Goal: Task Accomplishment & Management: Manage account settings

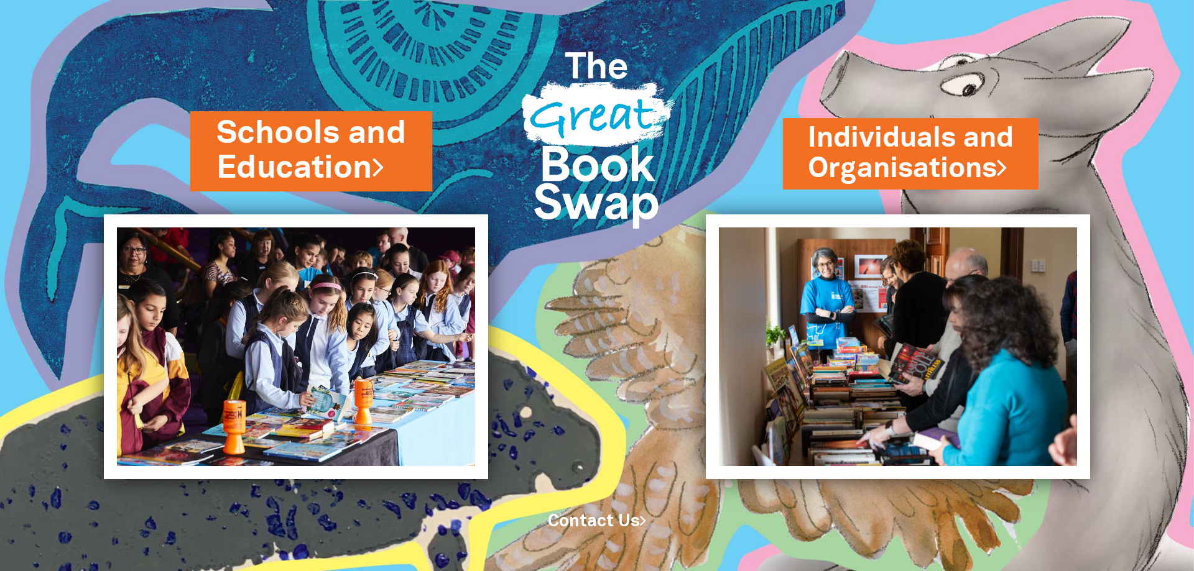
click at [265, 127] on link "Schools and Education" at bounding box center [311, 151] width 190 height 78
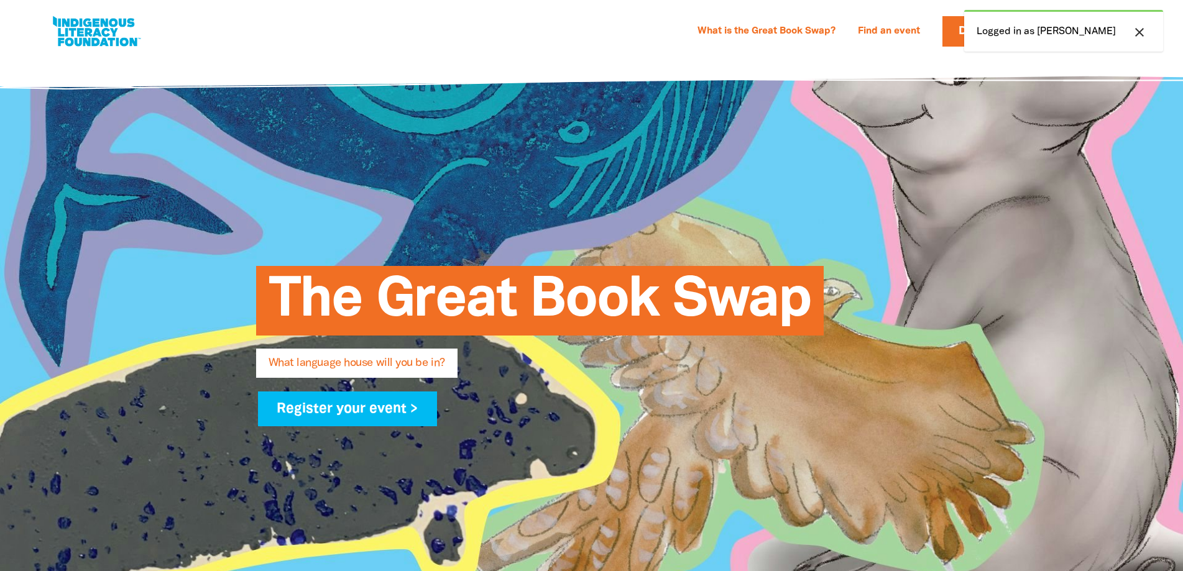
select select "k12"
click at [1020, 32] on div "close Logged in as [PERSON_NAME]" at bounding box center [1063, 31] width 199 height 42
click at [998, 274] on div at bounding box center [591, 340] width 1183 height 568
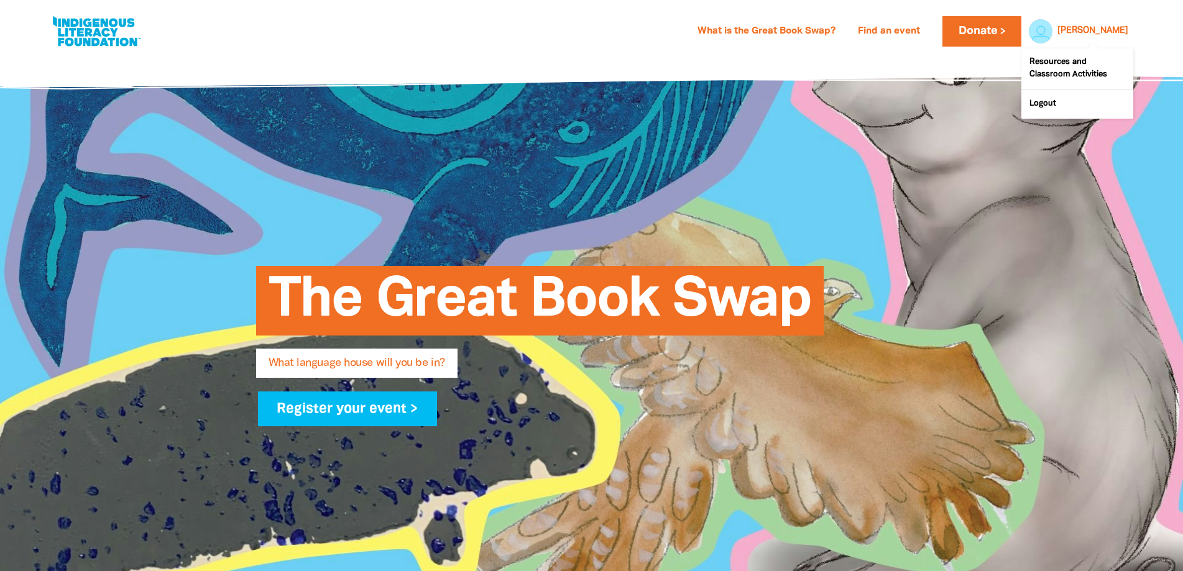
click at [1111, 31] on link "[PERSON_NAME]" at bounding box center [1093, 31] width 71 height 9
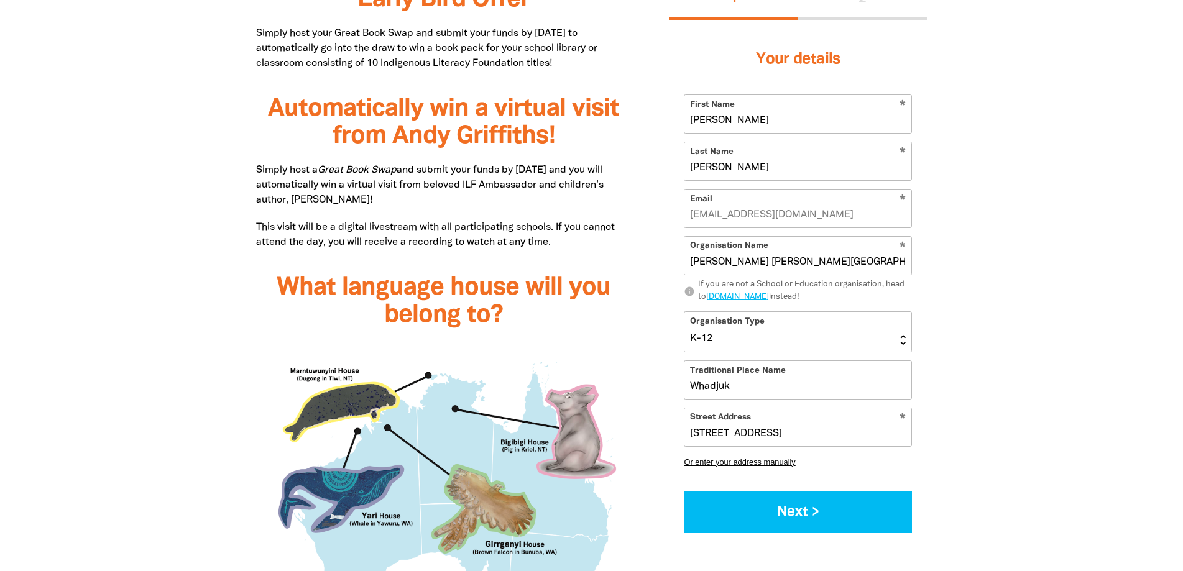
scroll to position [1057, 0]
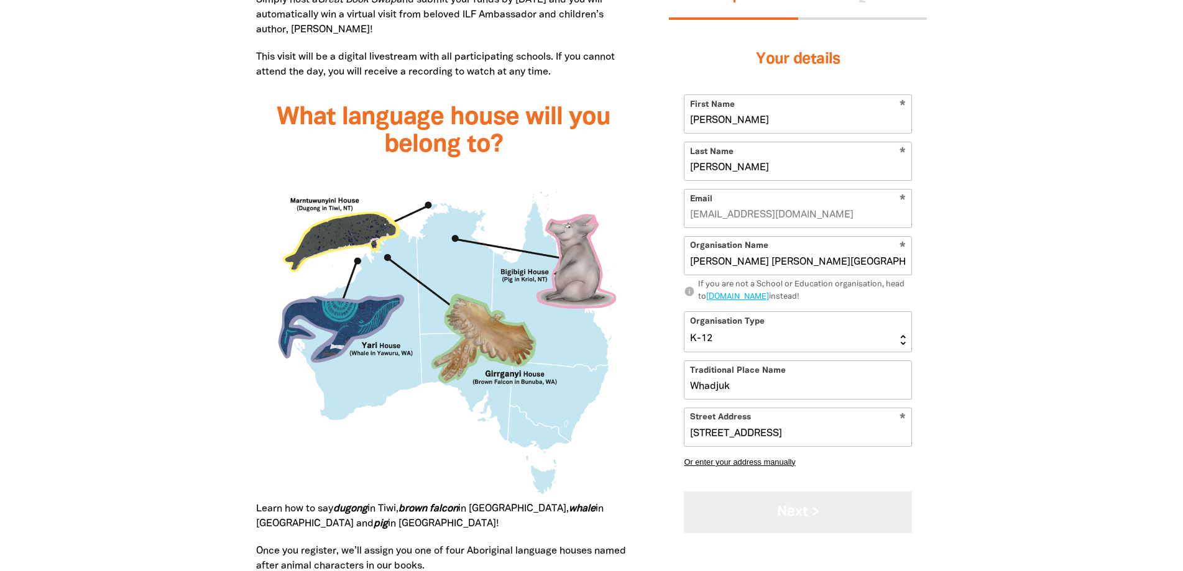
click at [794, 514] on button "Next >" at bounding box center [798, 513] width 228 height 42
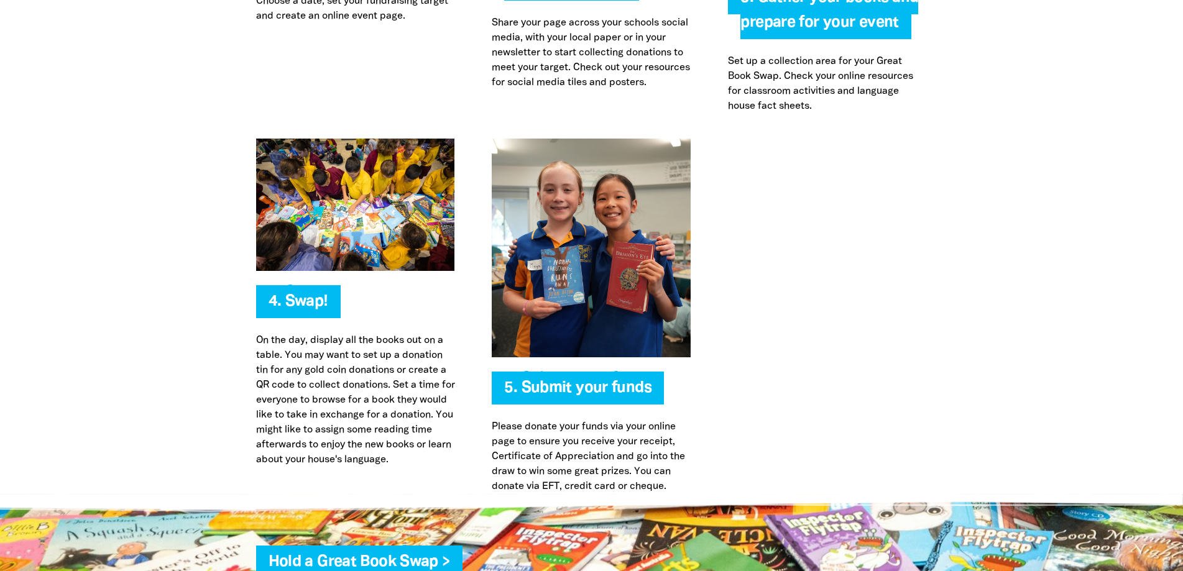
scroll to position [3109, 0]
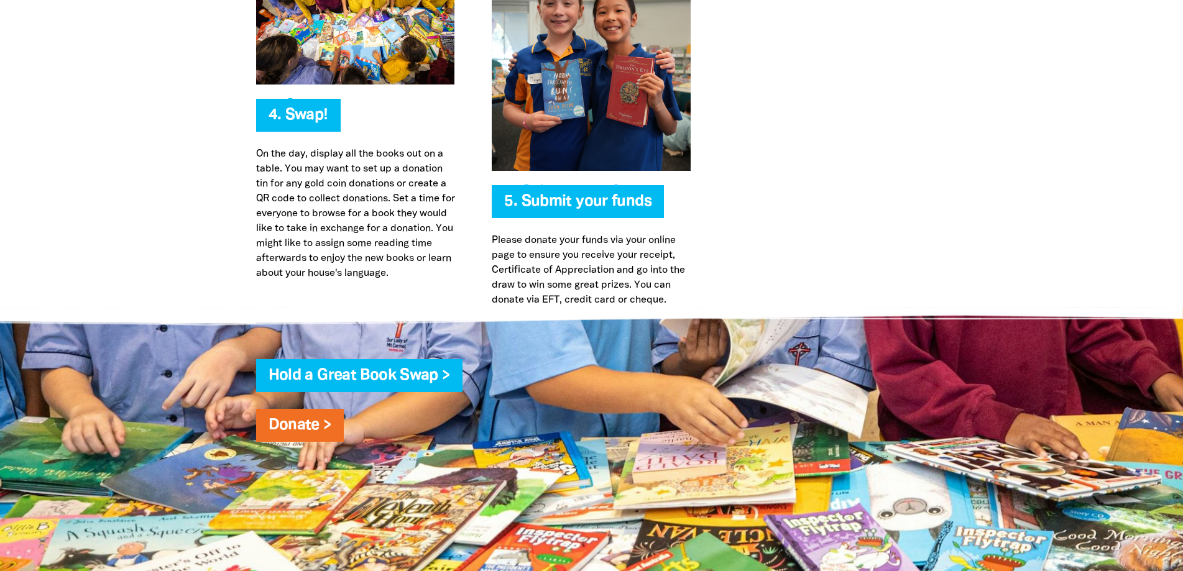
click at [578, 210] on span "5. Submit your funds" at bounding box center [577, 207] width 147 height 24
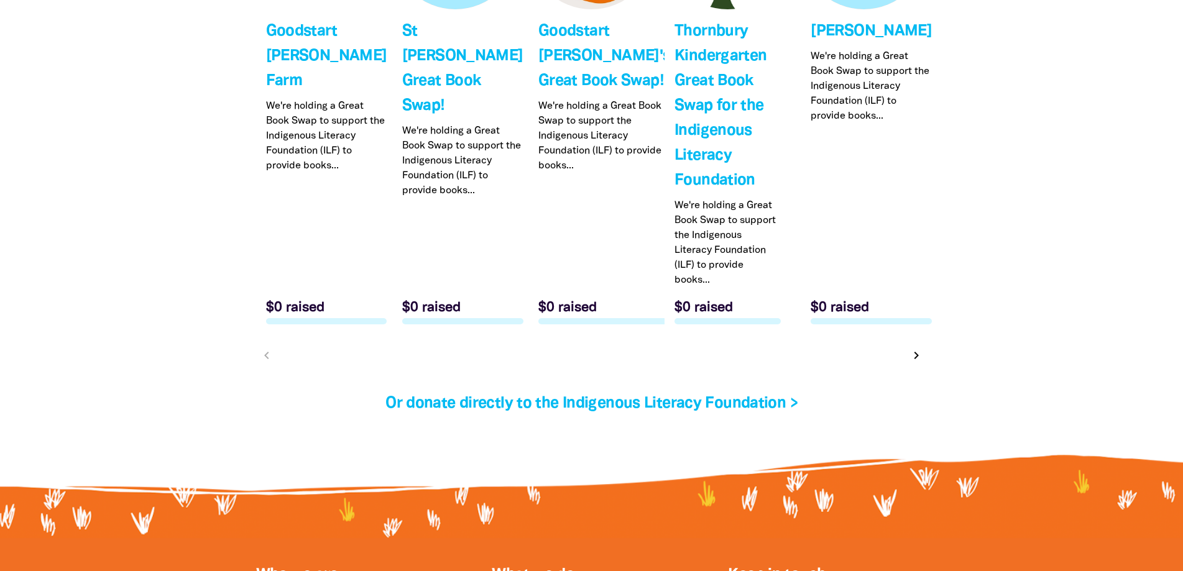
scroll to position [3980, 0]
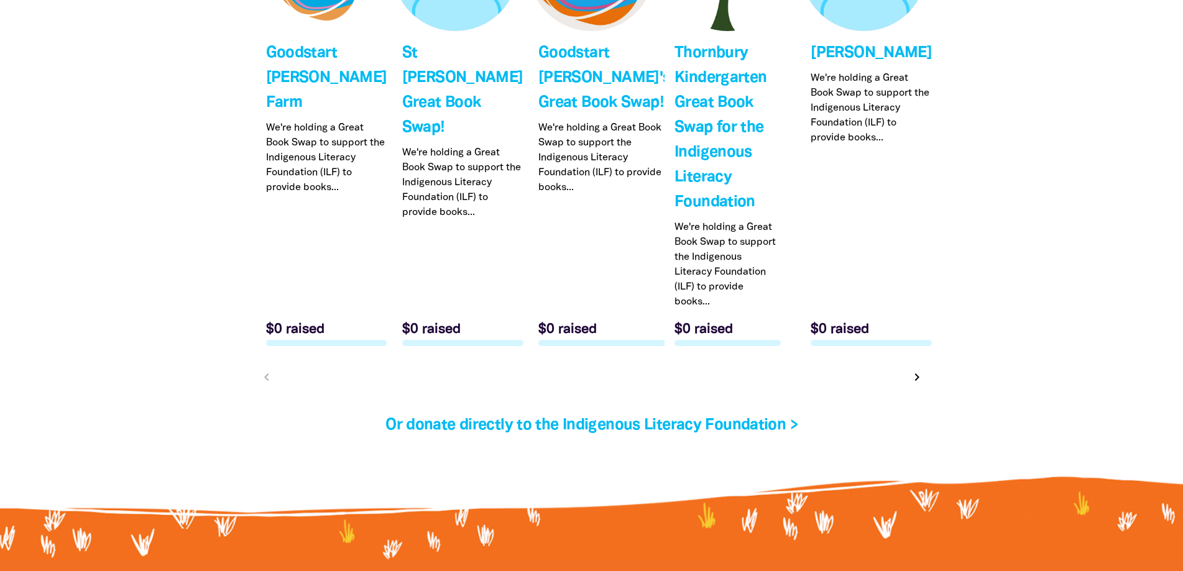
click at [915, 376] on icon "chevron_right" at bounding box center [917, 377] width 15 height 15
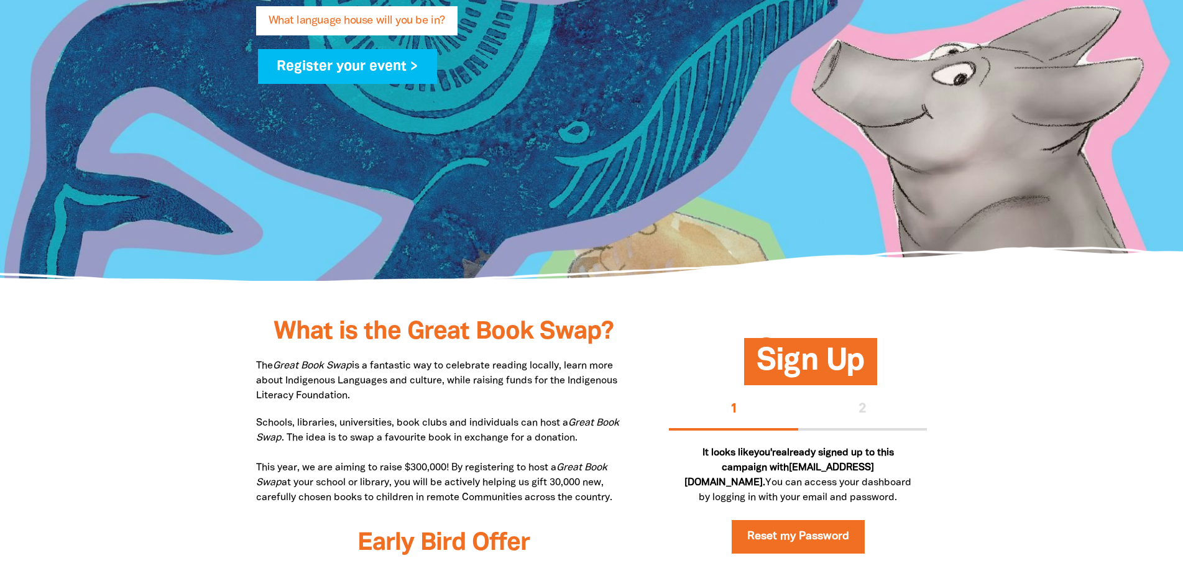
scroll to position [0, 0]
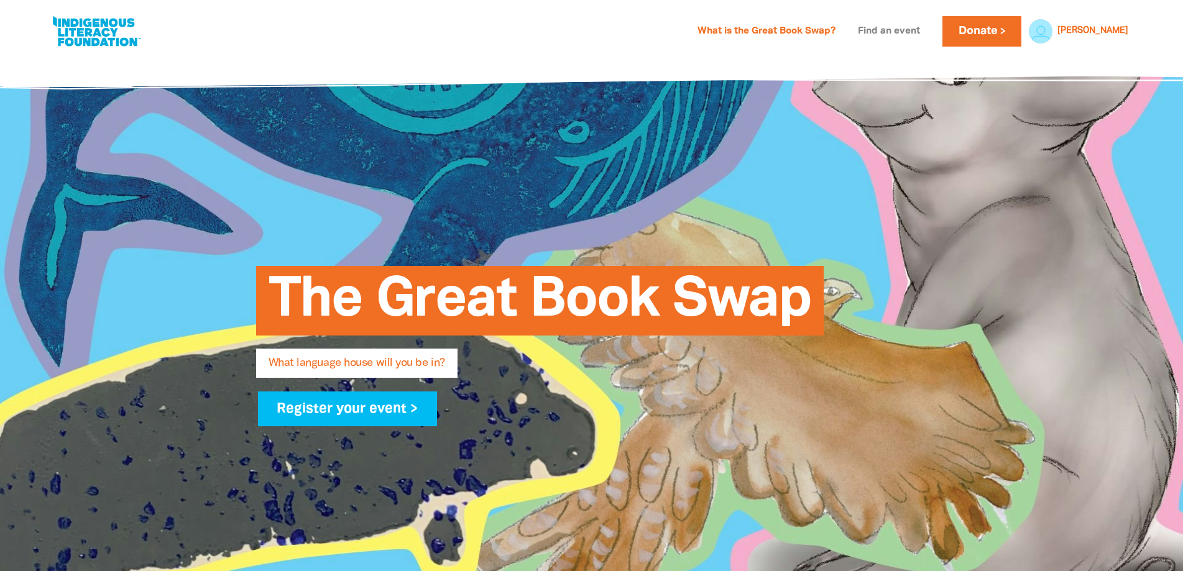
click at [928, 34] on link "Find an event" at bounding box center [889, 32] width 77 height 20
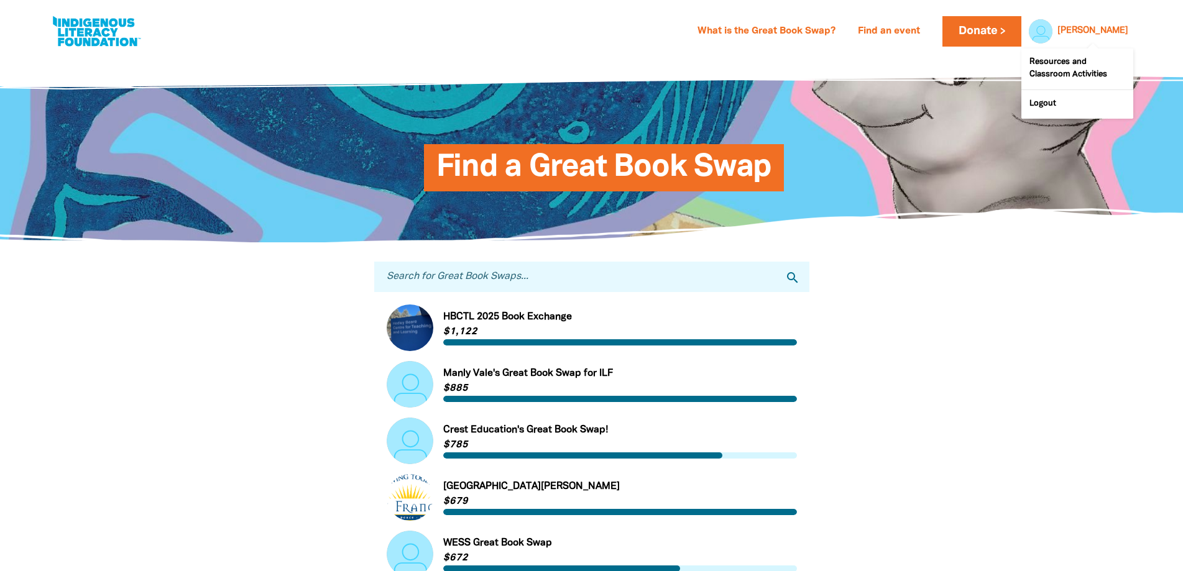
click at [1122, 24] on div "[PERSON_NAME]" at bounding box center [1093, 31] width 81 height 19
click at [1063, 68] on link "Resources and Classroom Activities" at bounding box center [1078, 69] width 112 height 41
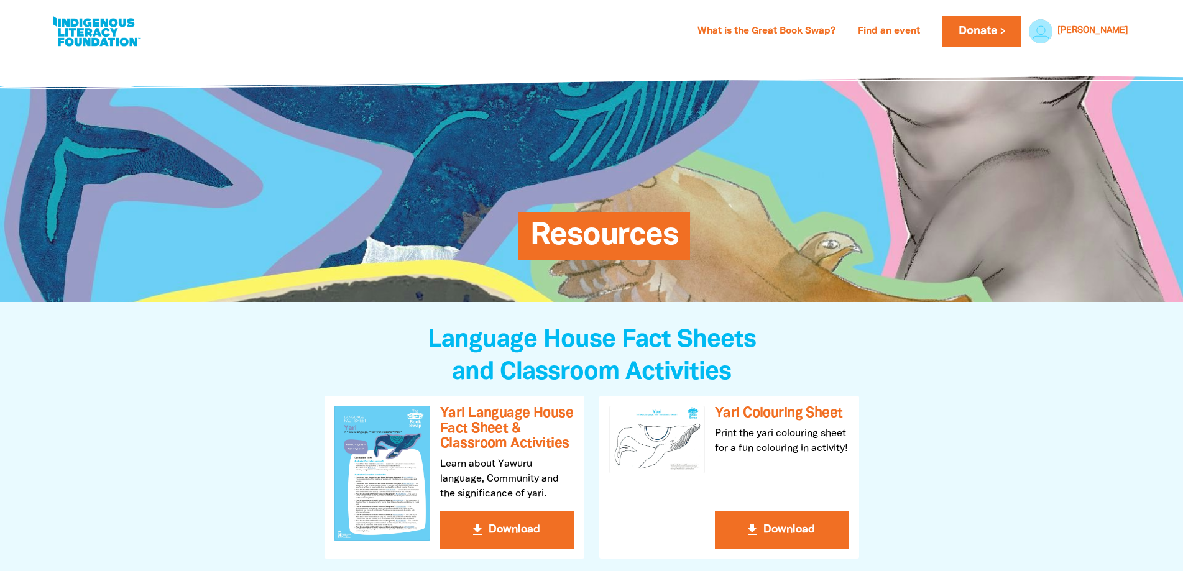
click at [66, 36] on link at bounding box center [96, 31] width 93 height 38
select select "k12"
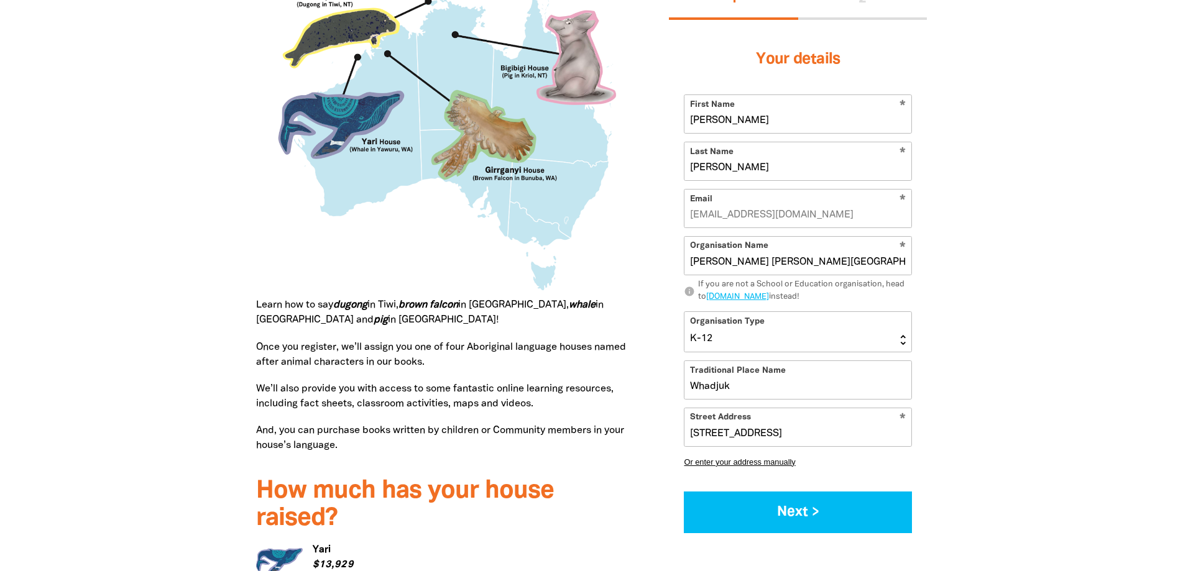
scroll to position [1306, 0]
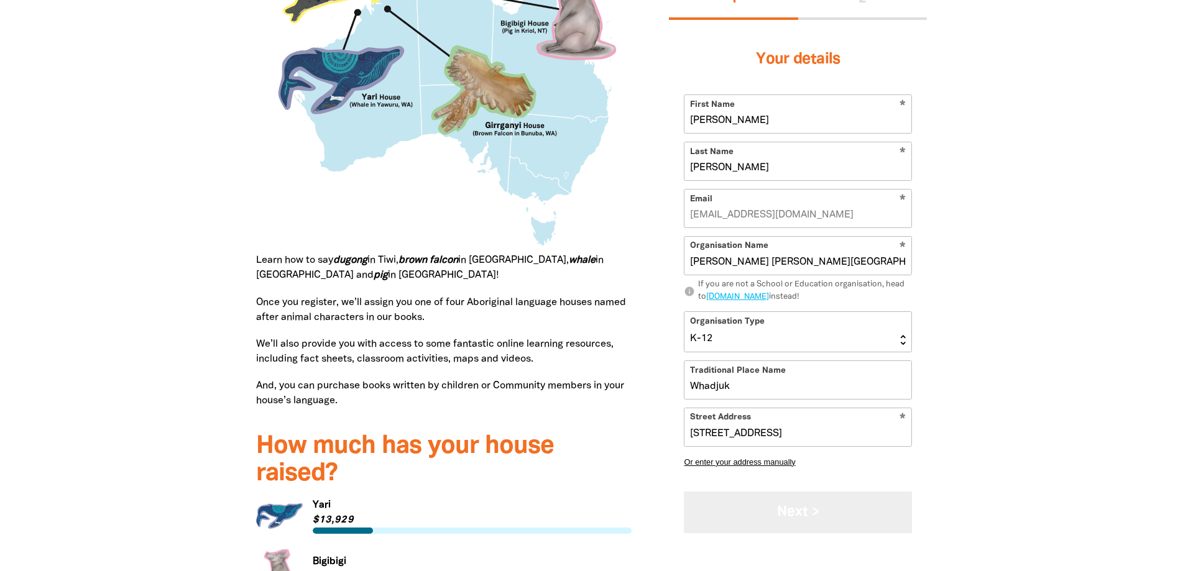
click at [803, 501] on button "Next >" at bounding box center [798, 513] width 228 height 42
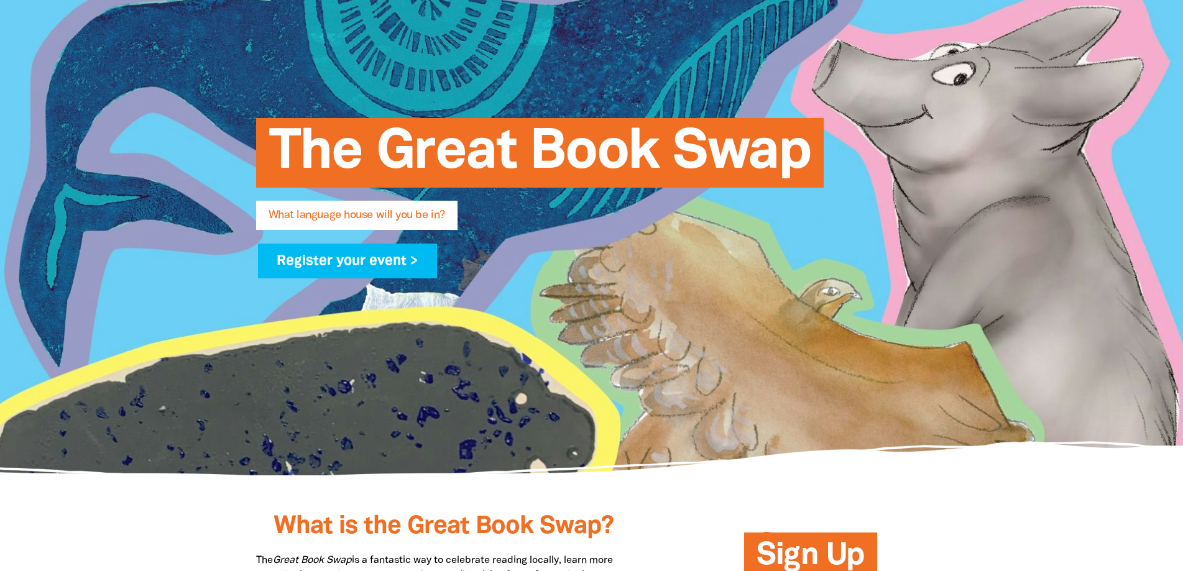
scroll to position [0, 0]
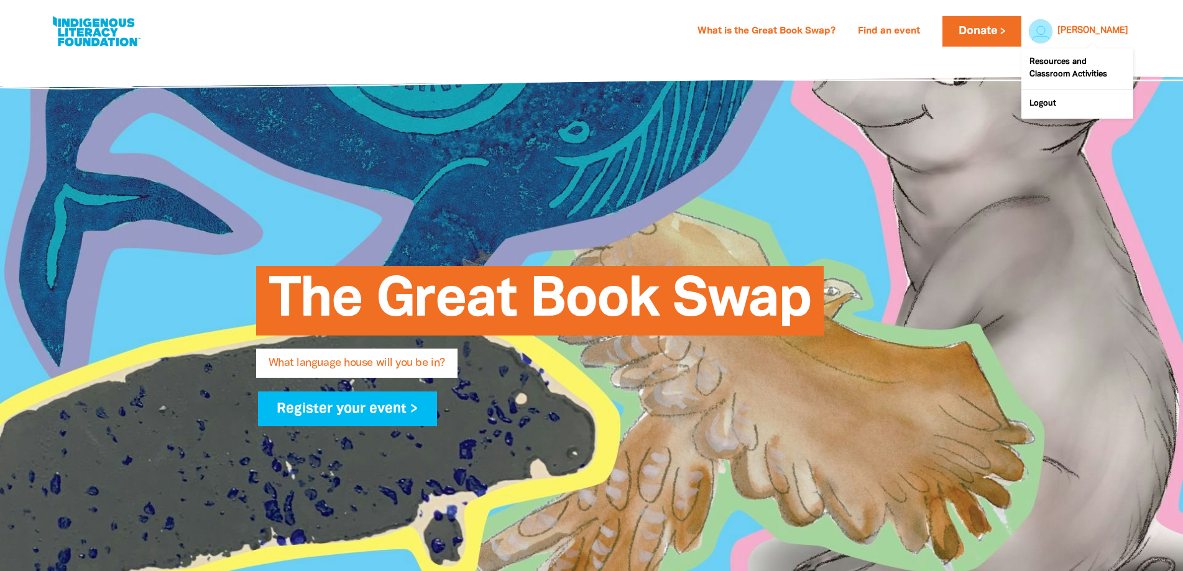
click at [1112, 22] on div "[PERSON_NAME]" at bounding box center [1093, 31] width 81 height 19
click at [1119, 28] on link "[PERSON_NAME]" at bounding box center [1093, 31] width 71 height 9
click at [1084, 96] on link "Logout" at bounding box center [1078, 104] width 112 height 29
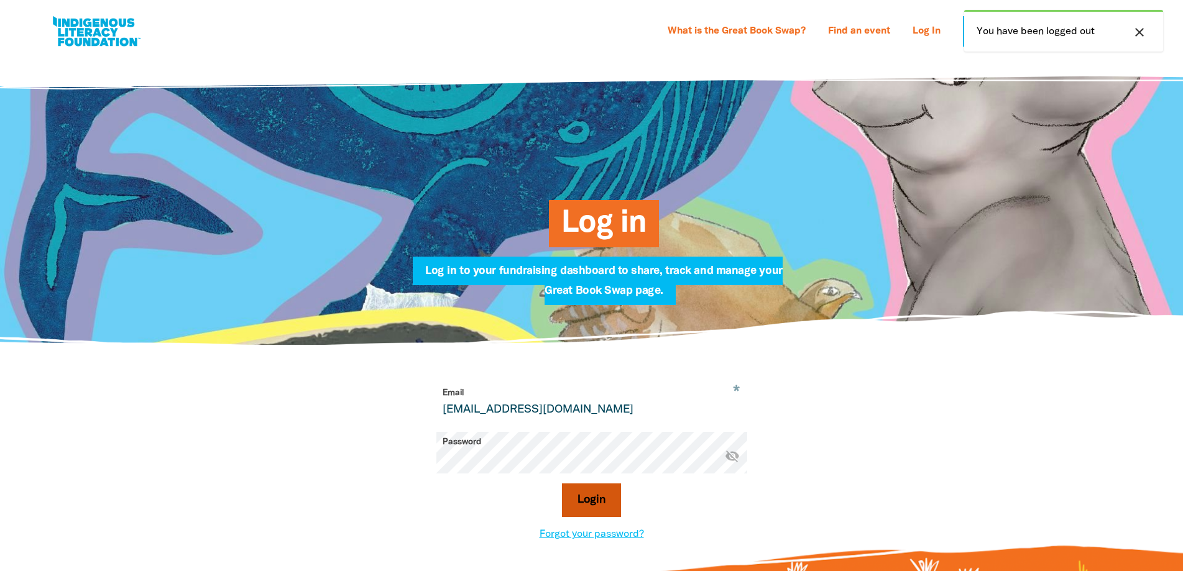
click at [584, 499] on button "Login" at bounding box center [591, 501] width 59 height 34
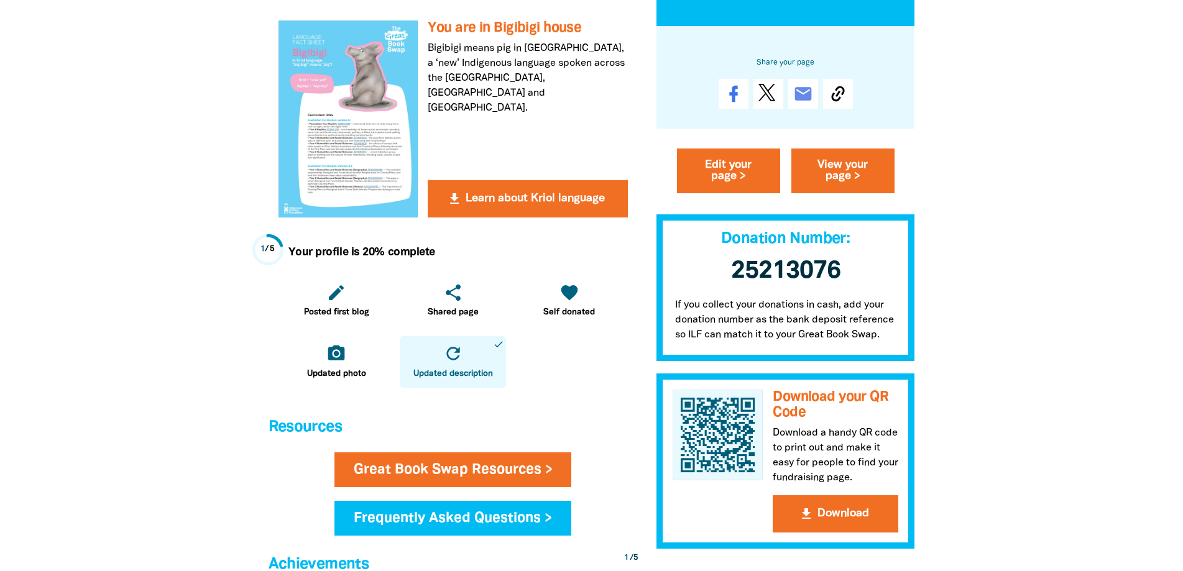
scroll to position [373, 0]
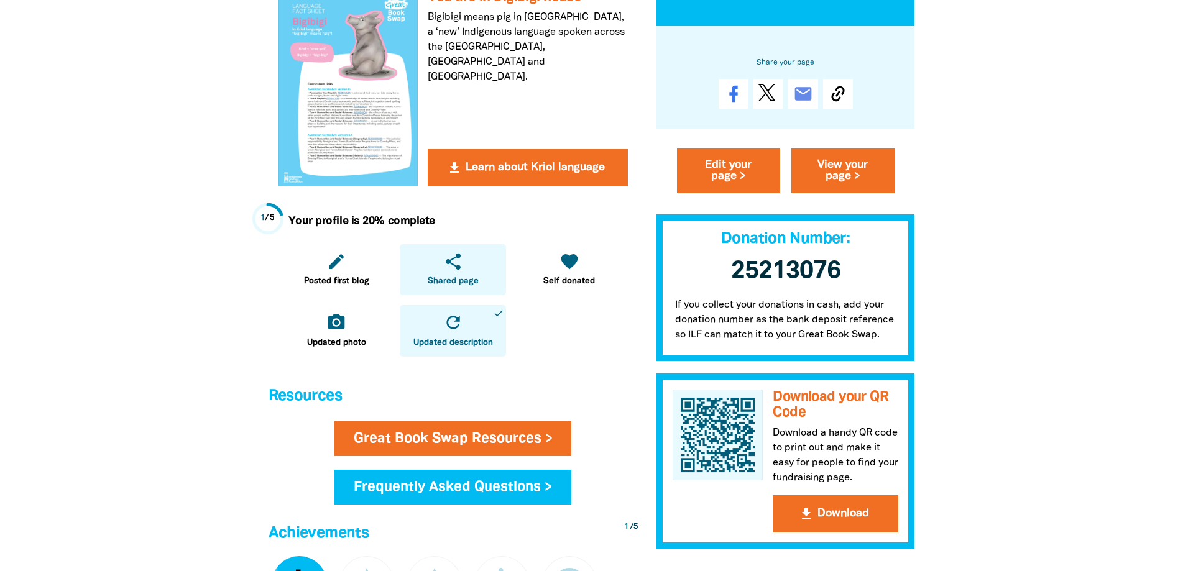
click at [448, 261] on icon "share" at bounding box center [453, 262] width 20 height 20
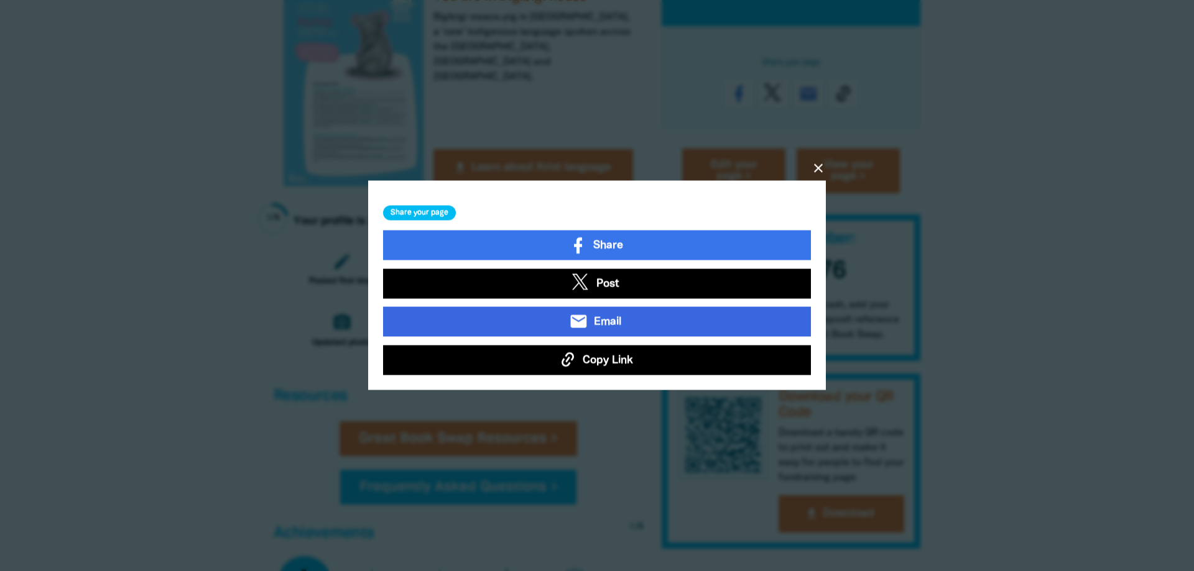
click at [588, 324] on icon "email" at bounding box center [578, 322] width 19 height 19
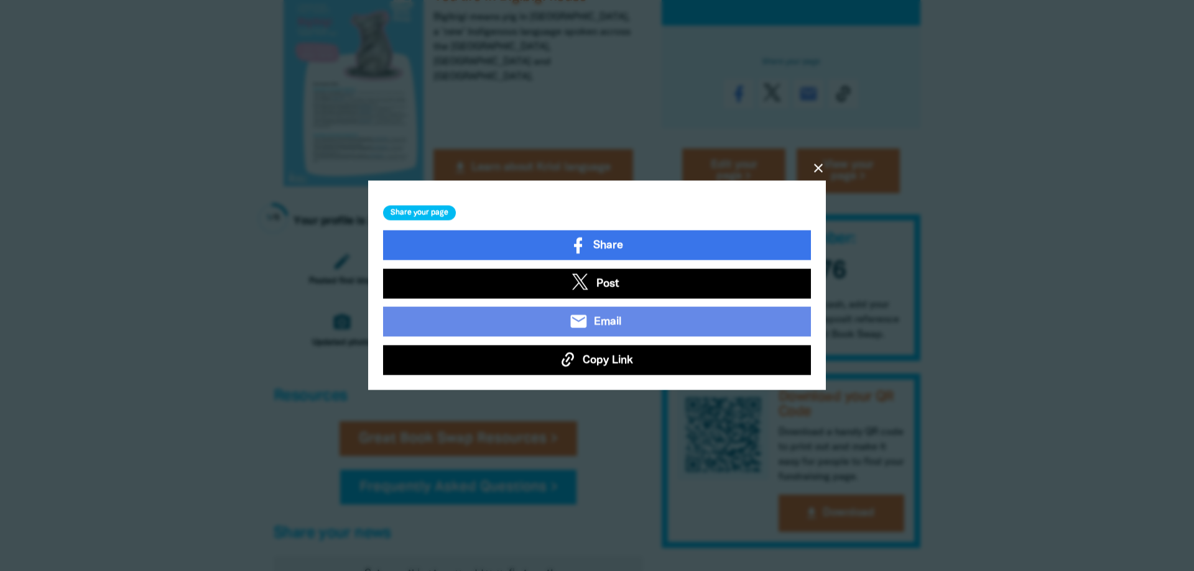
click at [816, 163] on icon "close" at bounding box center [818, 168] width 15 height 15
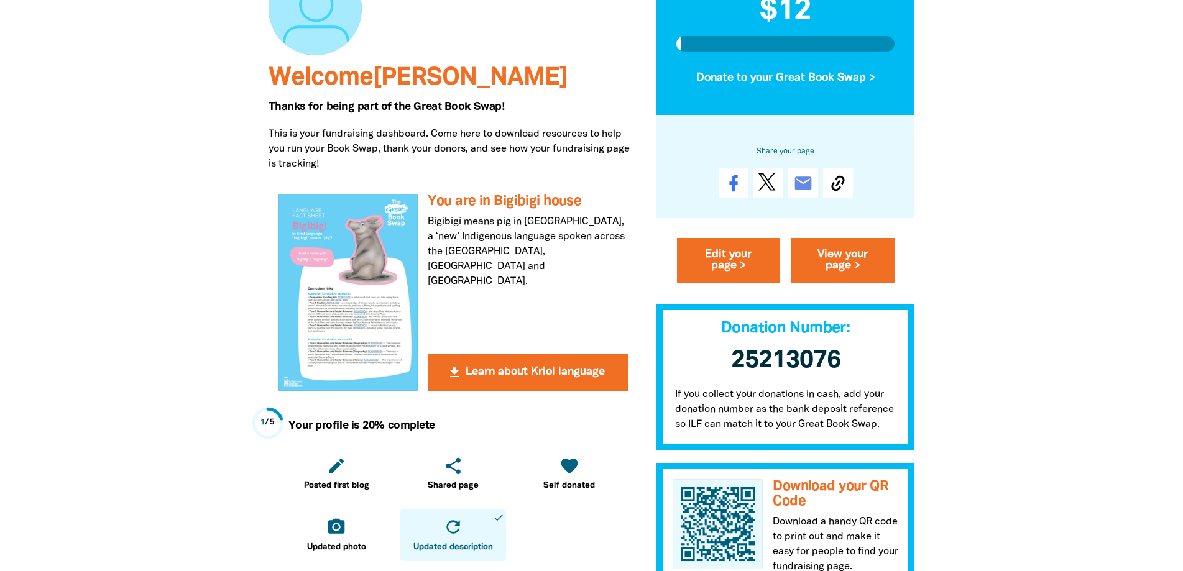
scroll to position [0, 0]
